Goal: Task Accomplishment & Management: Manage account settings

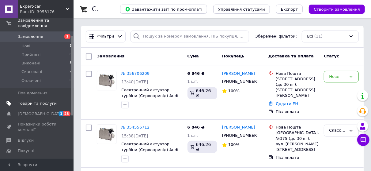
click at [46, 101] on span "Товари та послуги" at bounding box center [37, 104] width 39 height 6
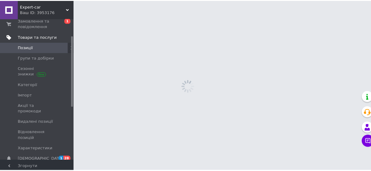
scroll to position [33, 0]
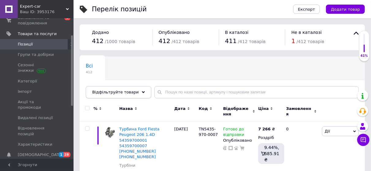
click at [142, 91] on icon at bounding box center [143, 92] width 3 height 3
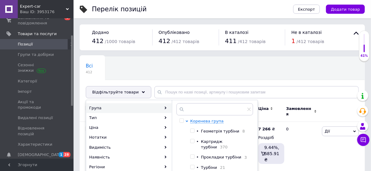
click at [193, 141] on input "checkbox" at bounding box center [192, 142] width 4 height 4
checkbox input "true"
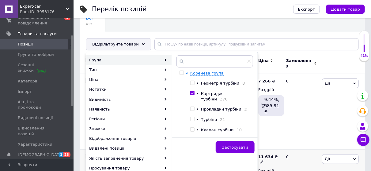
scroll to position [92, 0]
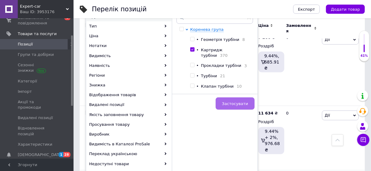
click at [244, 102] on span "Застосувати" at bounding box center [235, 104] width 26 height 5
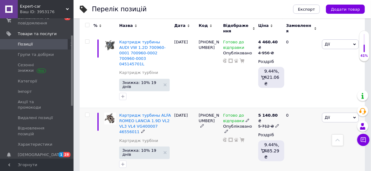
scroll to position [1265, 0]
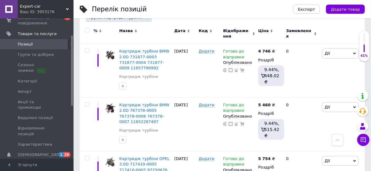
scroll to position [60, 0]
